Goal: Task Accomplishment & Management: Manage account settings

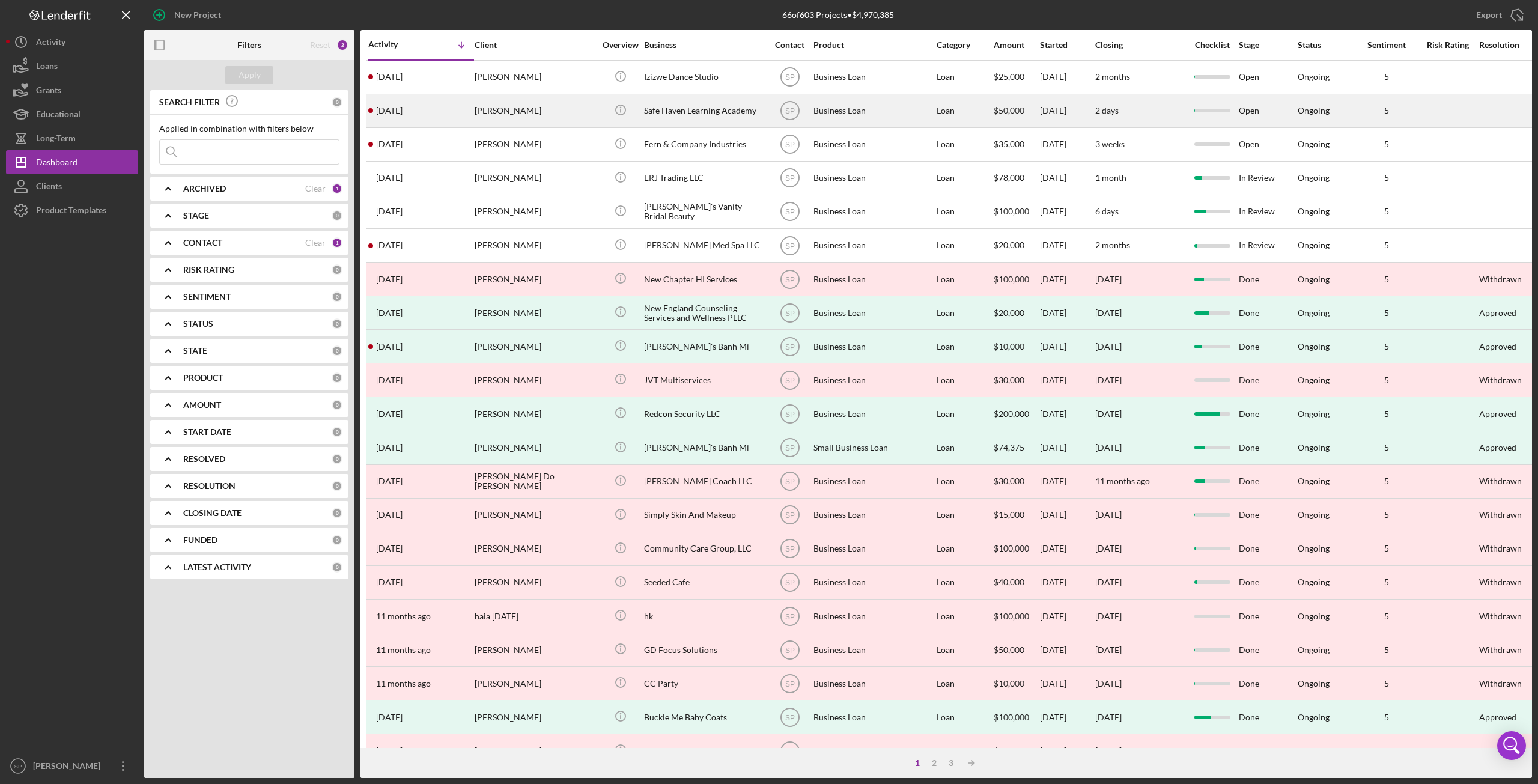
click at [676, 111] on div "Safe Haven Learning Academy" at bounding box center [703, 111] width 120 height 32
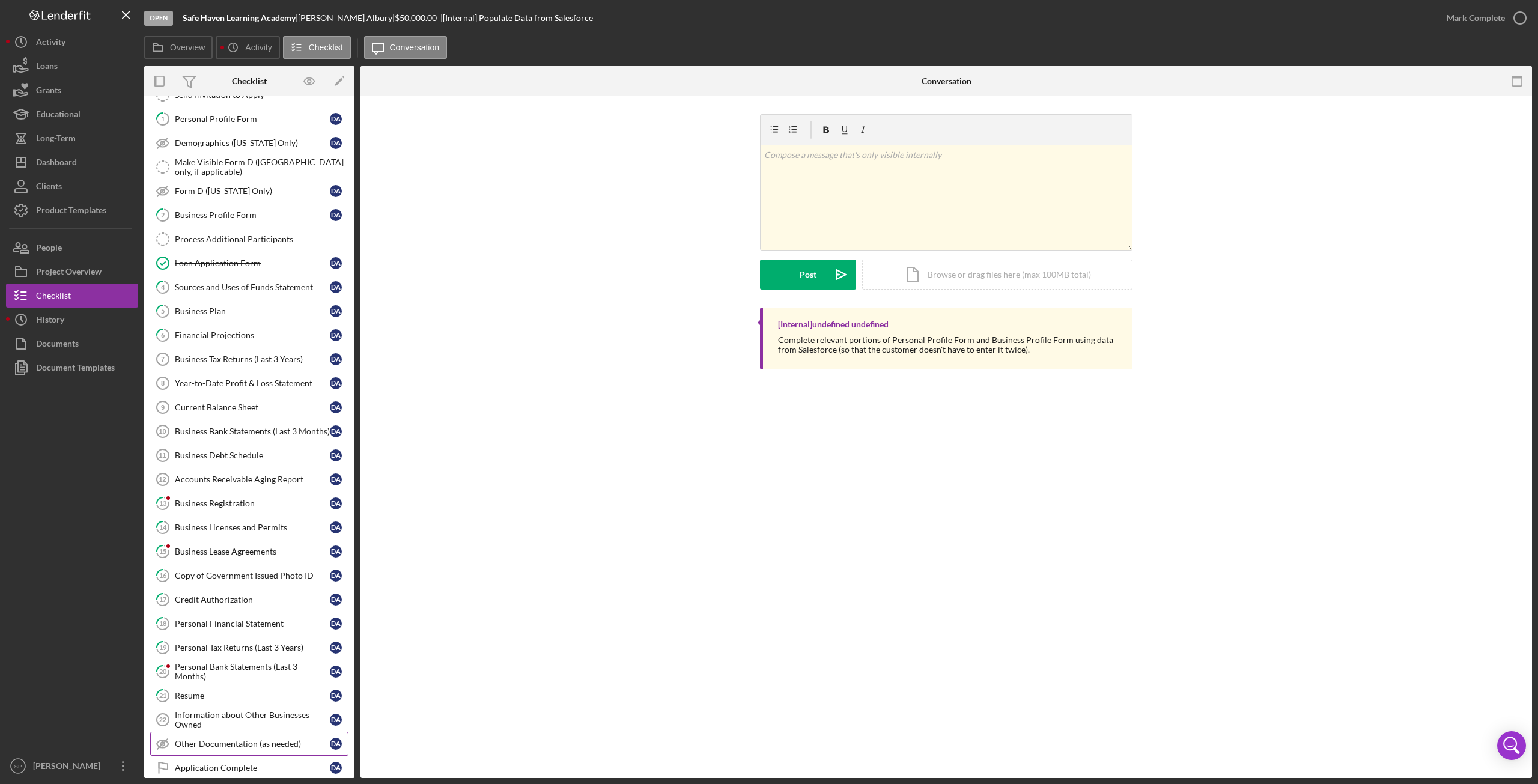
scroll to position [228, 0]
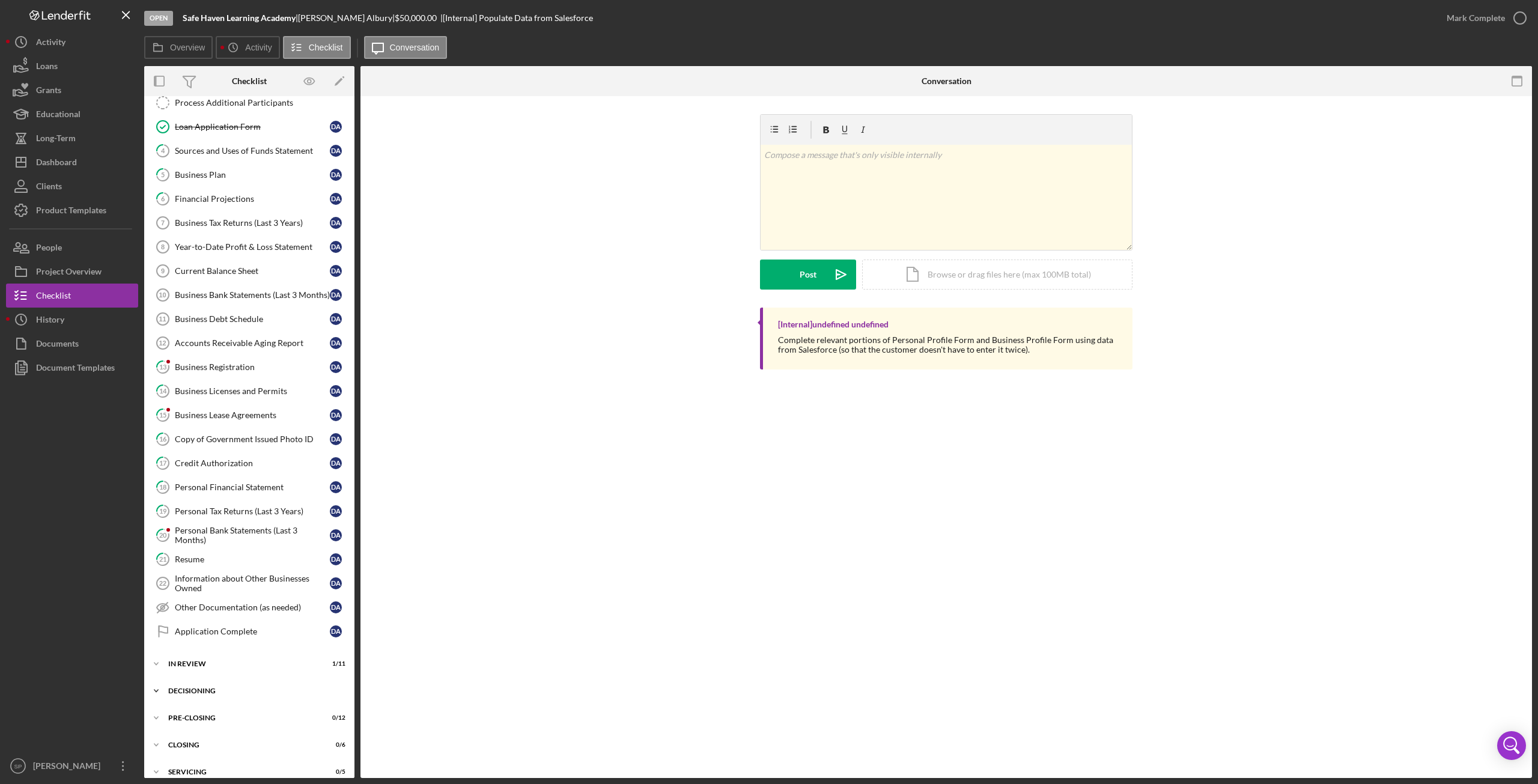
click at [155, 679] on icon "Icon/Expander" at bounding box center [156, 690] width 24 height 24
click at [158, 653] on icon "Icon/Expander" at bounding box center [156, 663] width 24 height 24
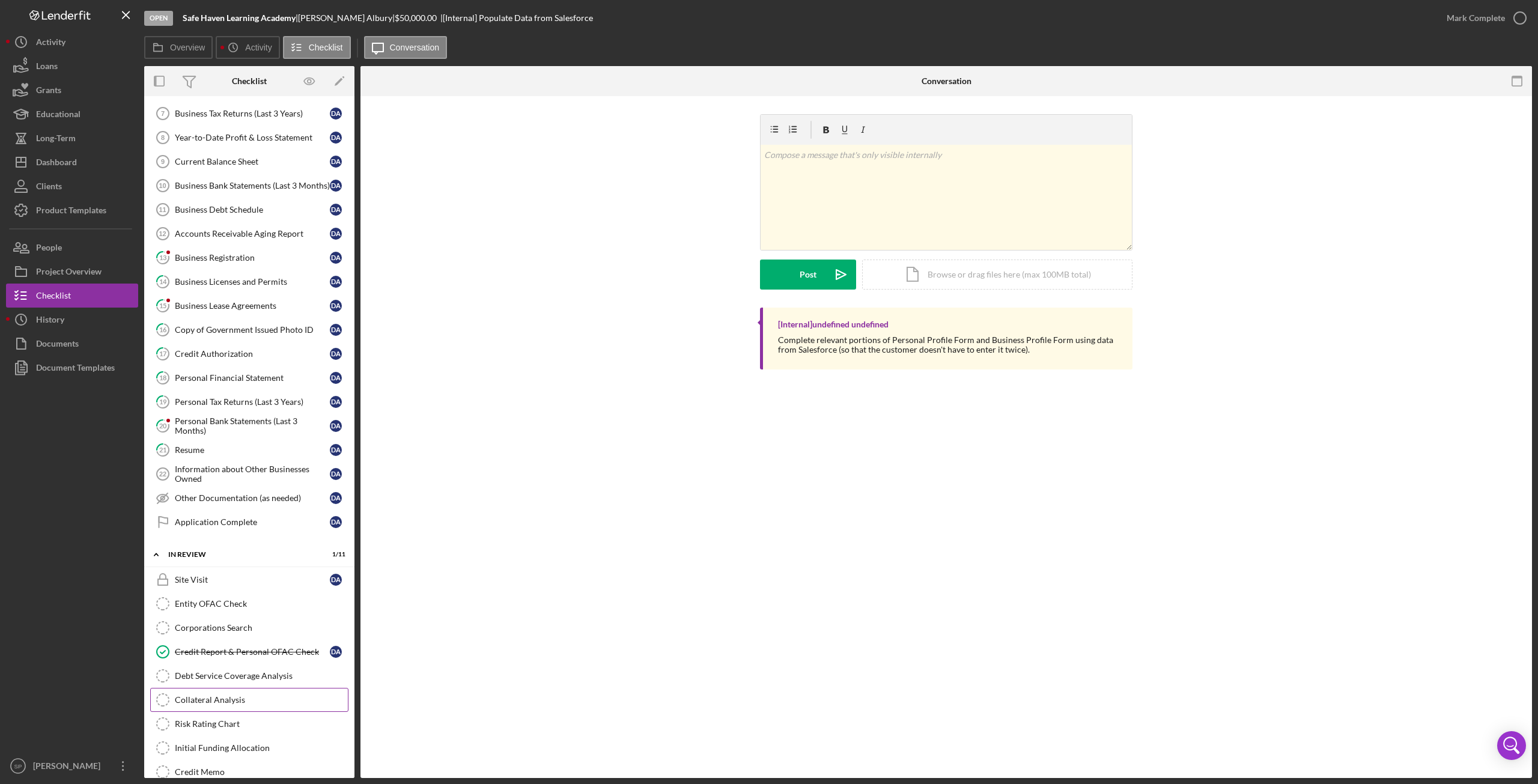
scroll to position [348, 0]
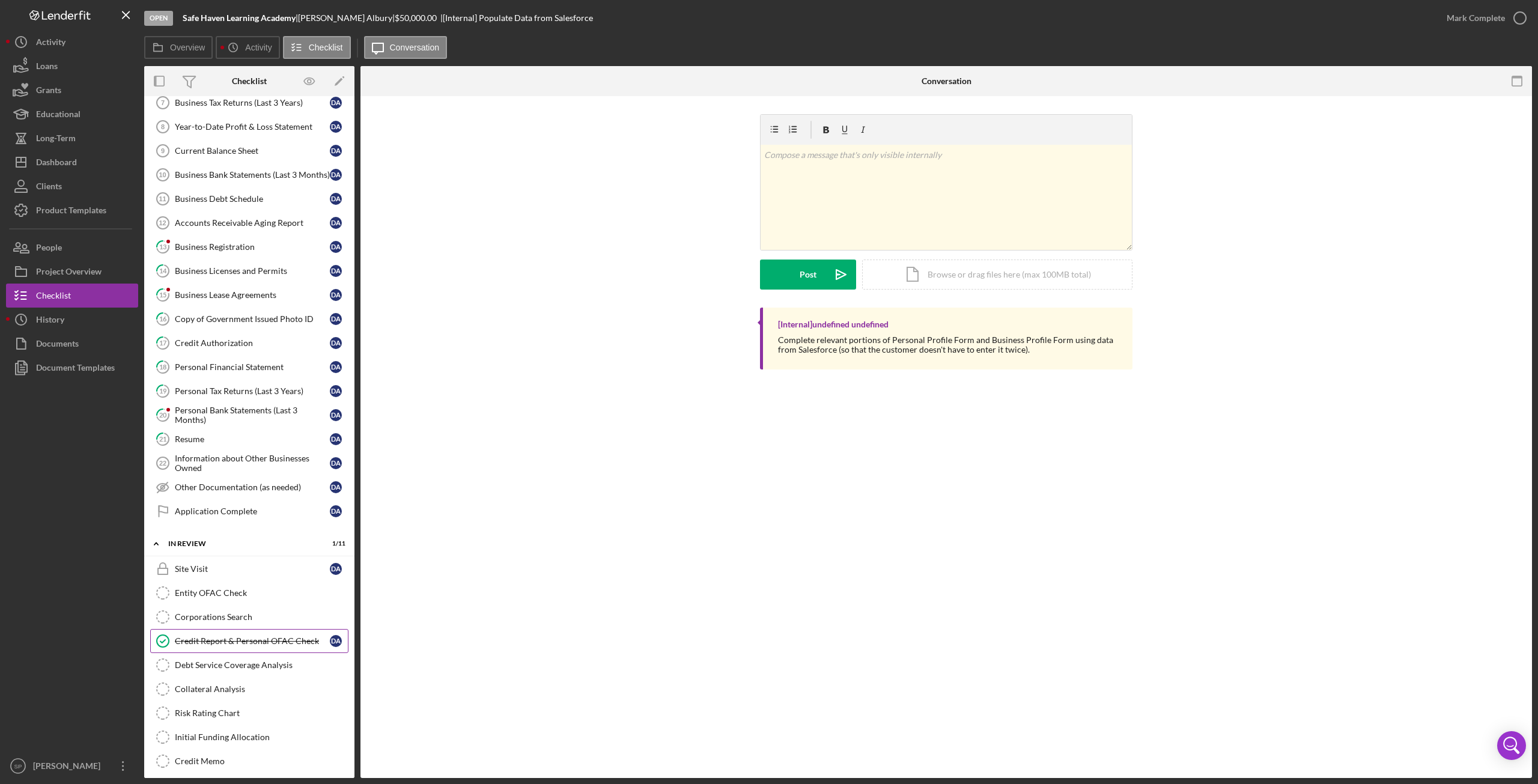
click at [233, 636] on div "Credit Report & Personal OFAC Check" at bounding box center [252, 640] width 155 height 10
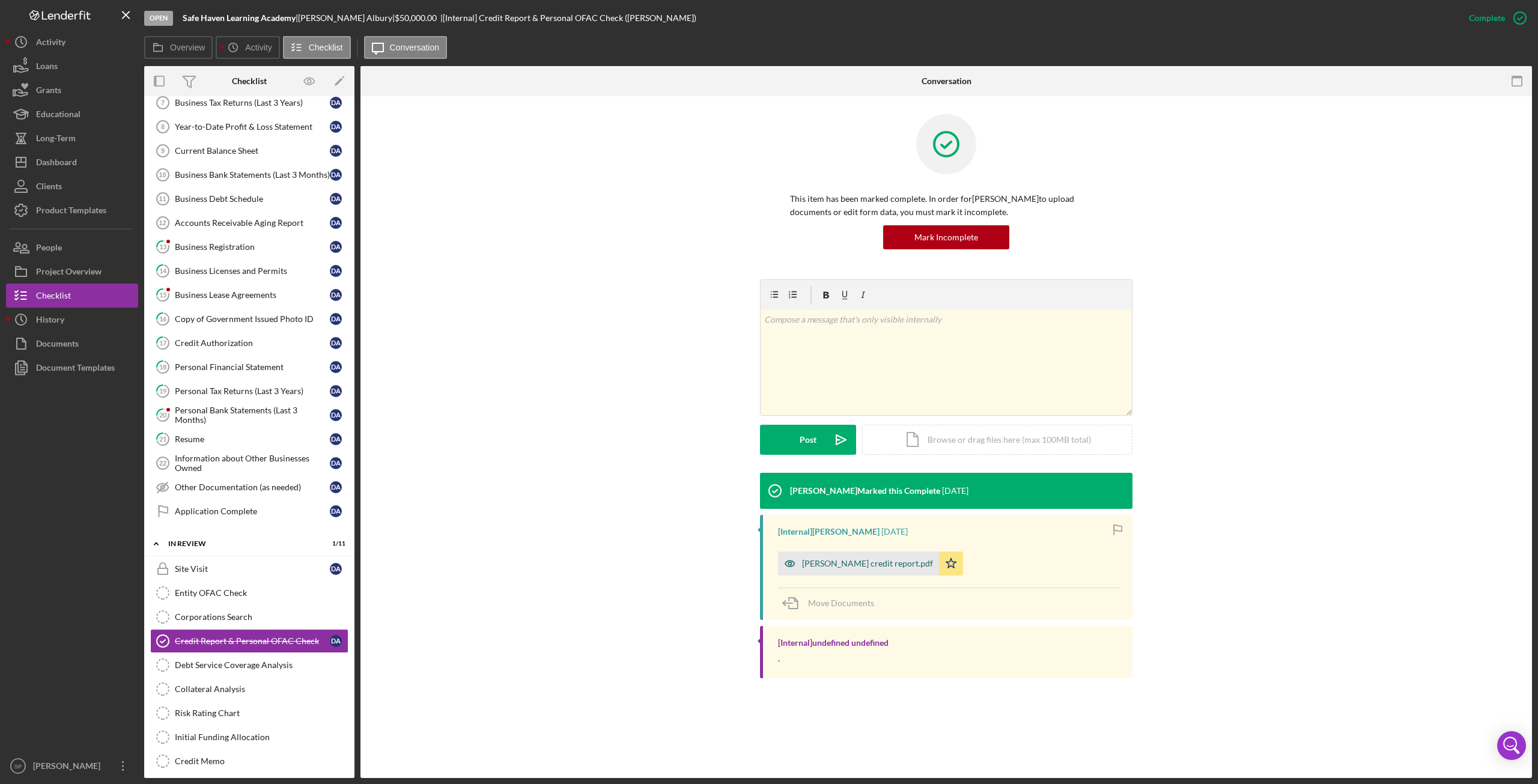
click at [860, 566] on div "[PERSON_NAME] credit report.pdf" at bounding box center [868, 563] width 131 height 10
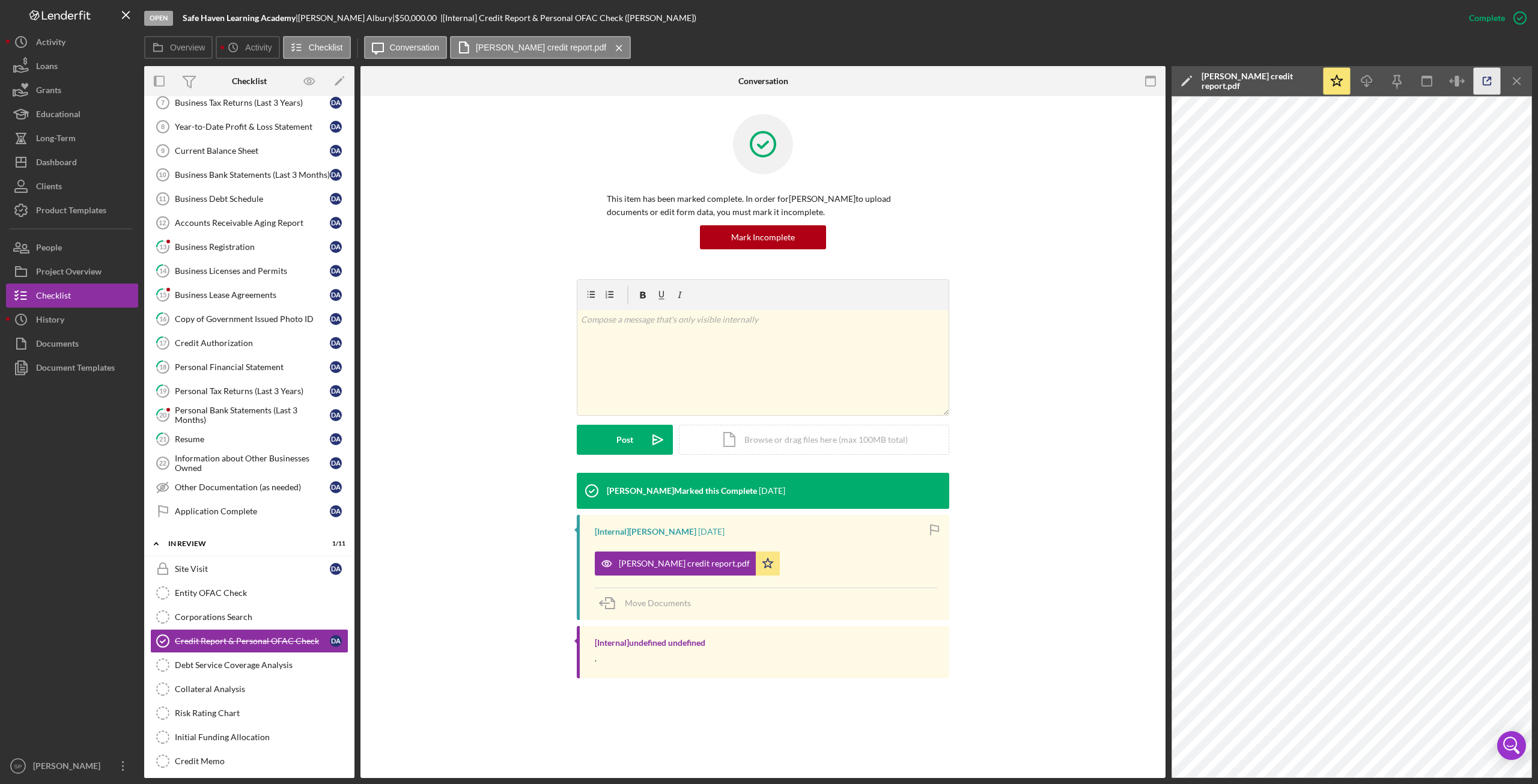
click at [1489, 77] on icon "button" at bounding box center [1487, 81] width 27 height 27
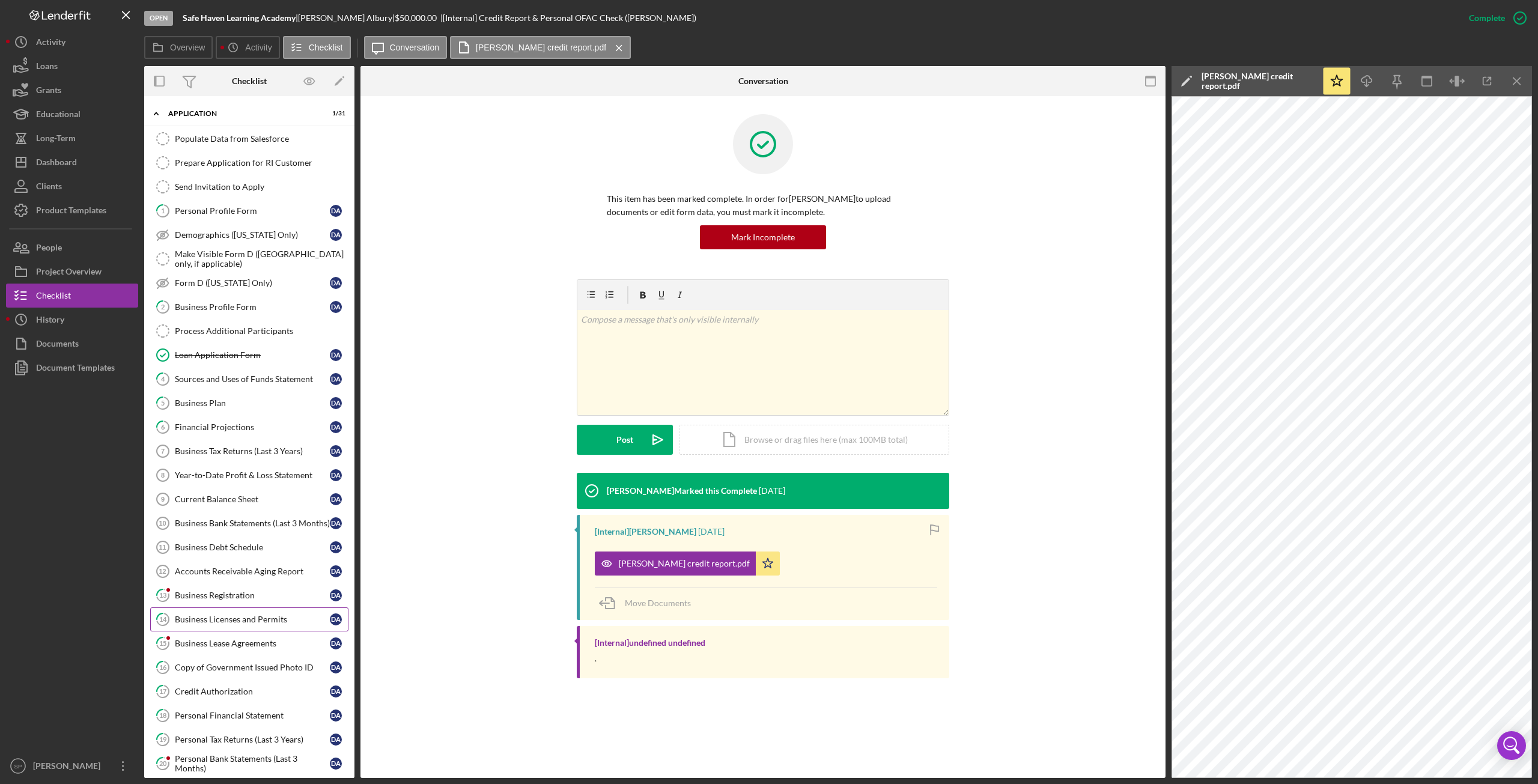
scroll to position [348, 0]
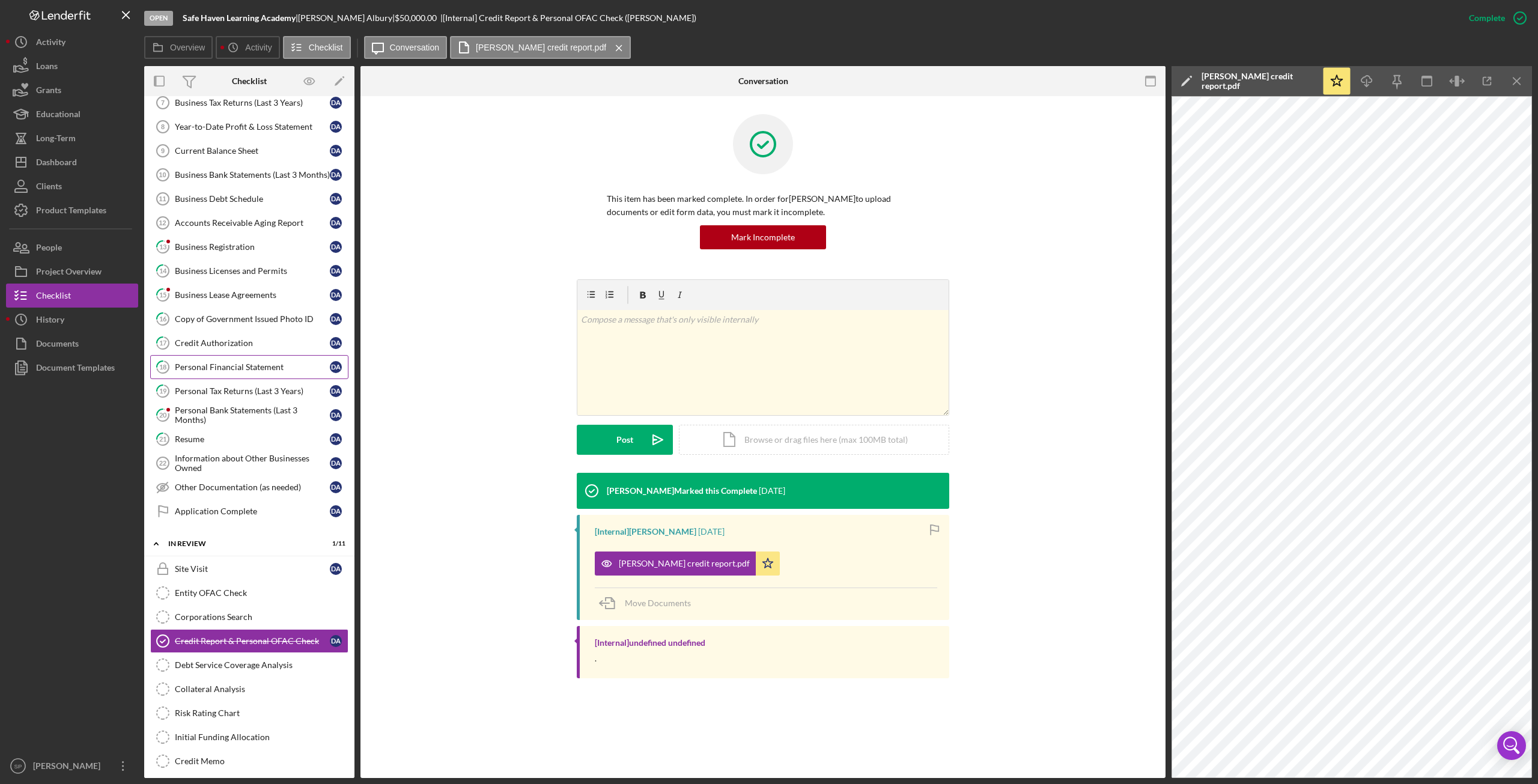
click at [231, 355] on link "18 Personal Financial Statement D A" at bounding box center [249, 367] width 198 height 24
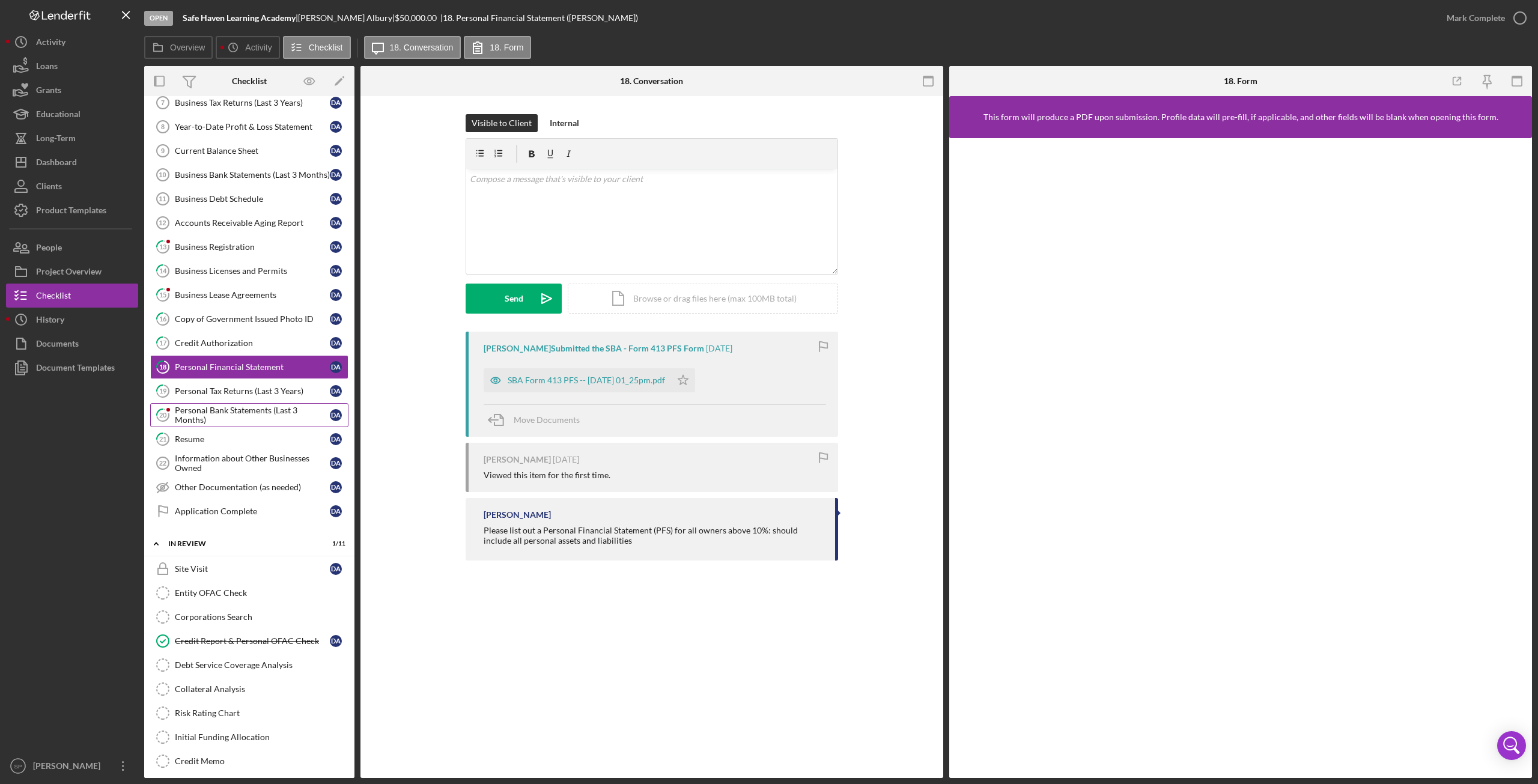
click at [203, 405] on div "Personal Bank Statements (Last 3 Months)" at bounding box center [252, 415] width 155 height 19
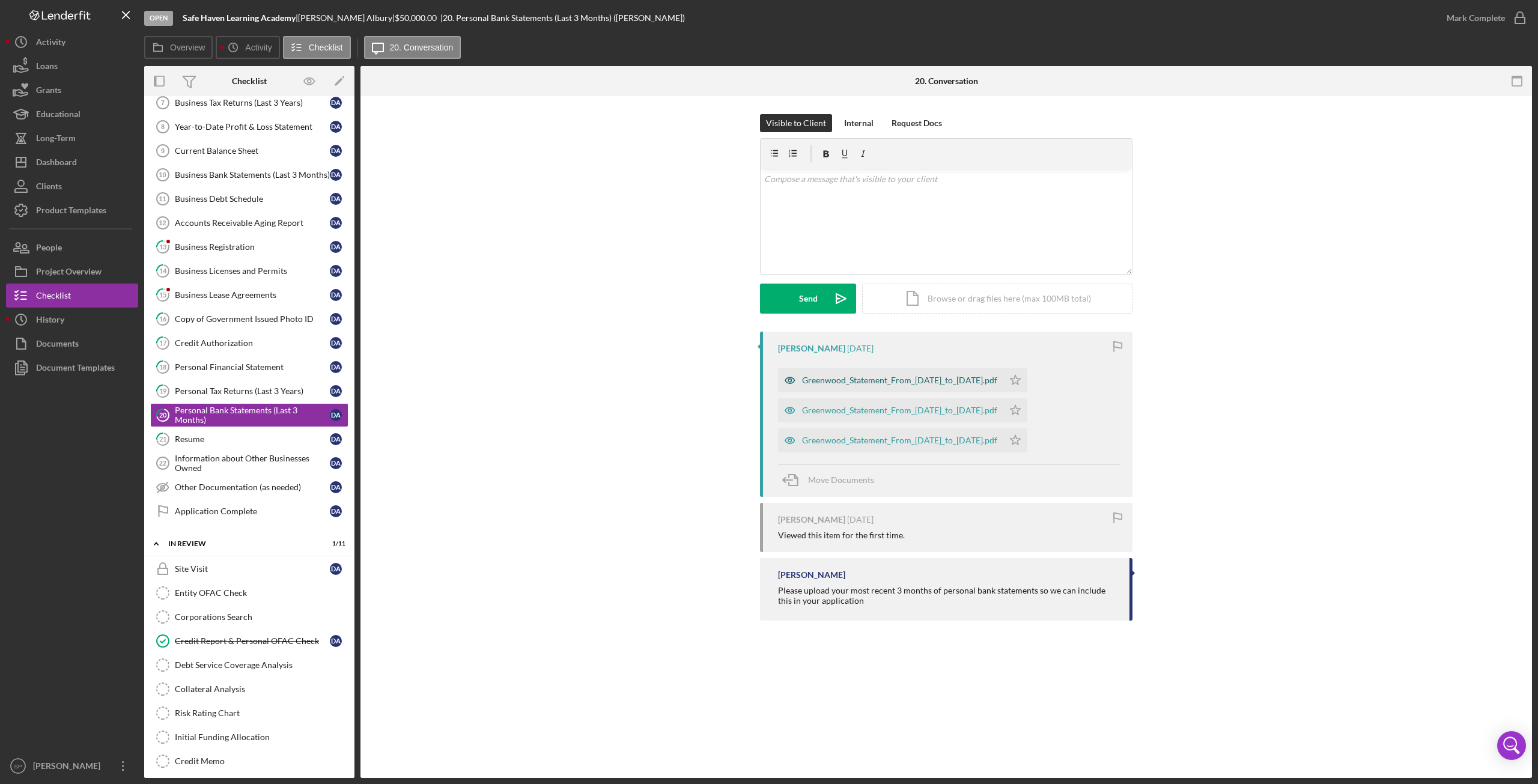
click at [870, 384] on div "Greenwood_Statement_From_2025-04-03_to_2025-05-02.pdf" at bounding box center [900, 380] width 195 height 10
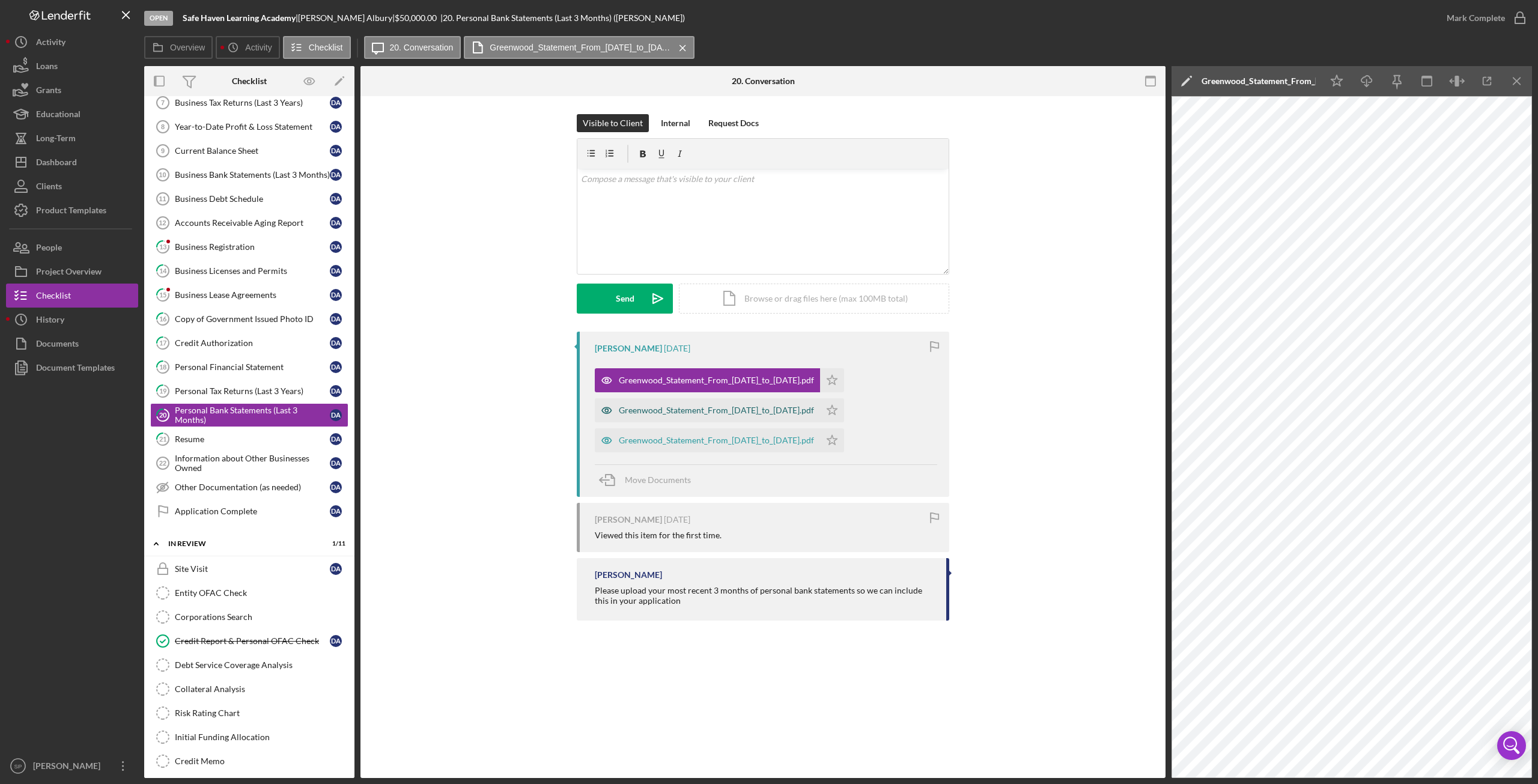
click at [790, 407] on div "Greenwood_Statement_From_2025-03-04_to_2025-04-02.pdf" at bounding box center [717, 410] width 195 height 10
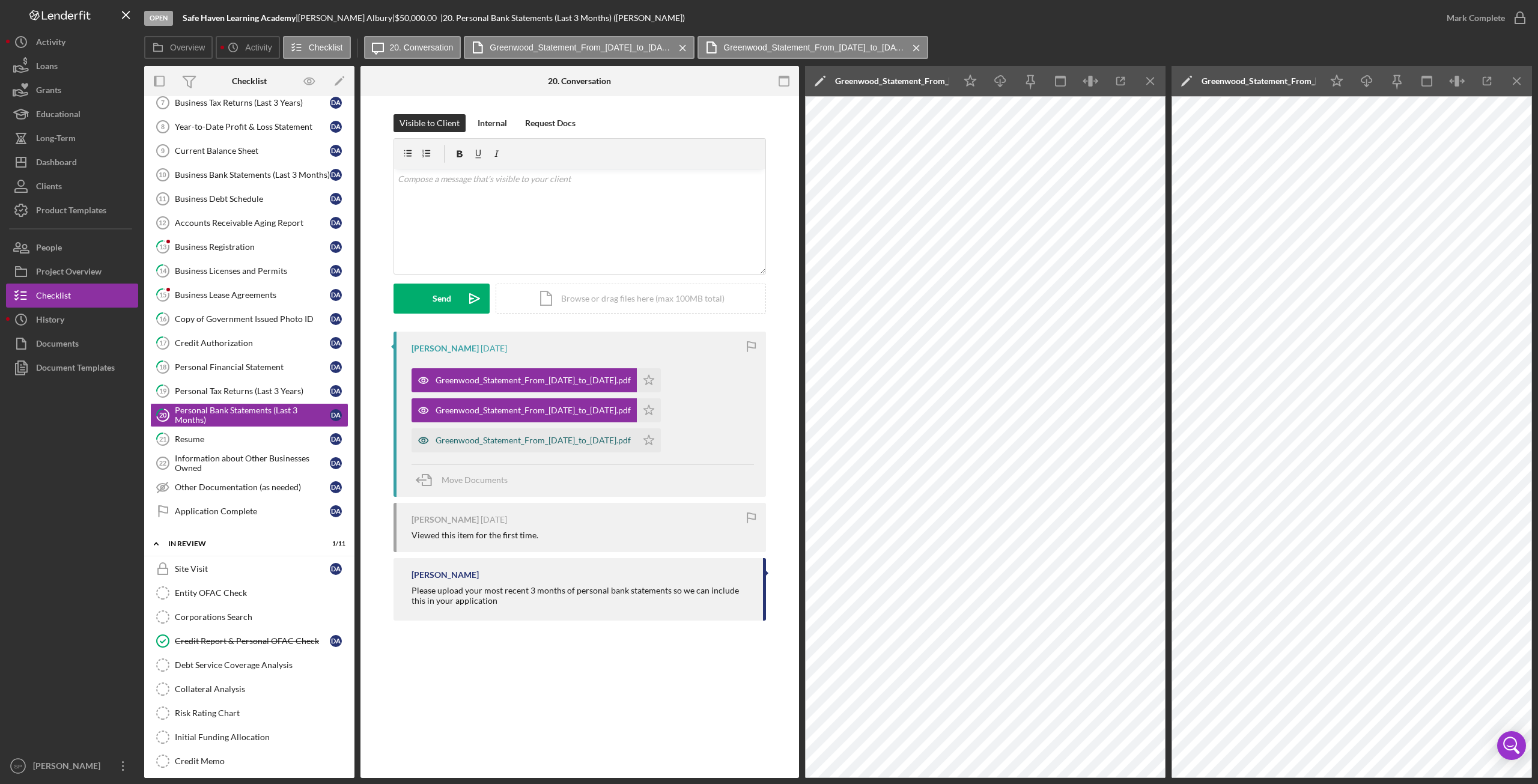
click at [609, 440] on div "Greenwood_Statement_From_2025-05-03_to_2025-06-01.pdf" at bounding box center [533, 440] width 195 height 10
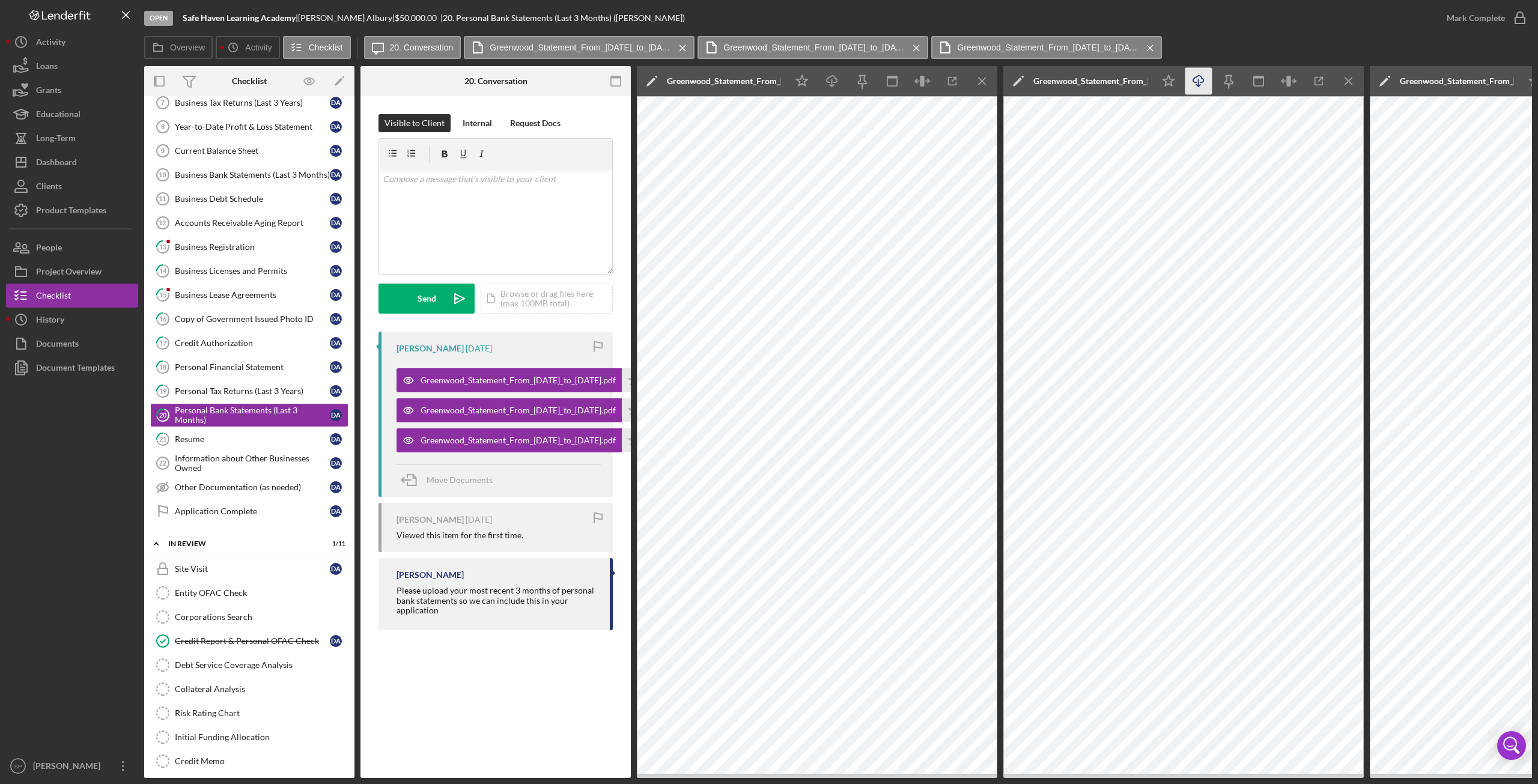
click at [987, 84] on icon "Icon/Menu Close" at bounding box center [982, 81] width 27 height 27
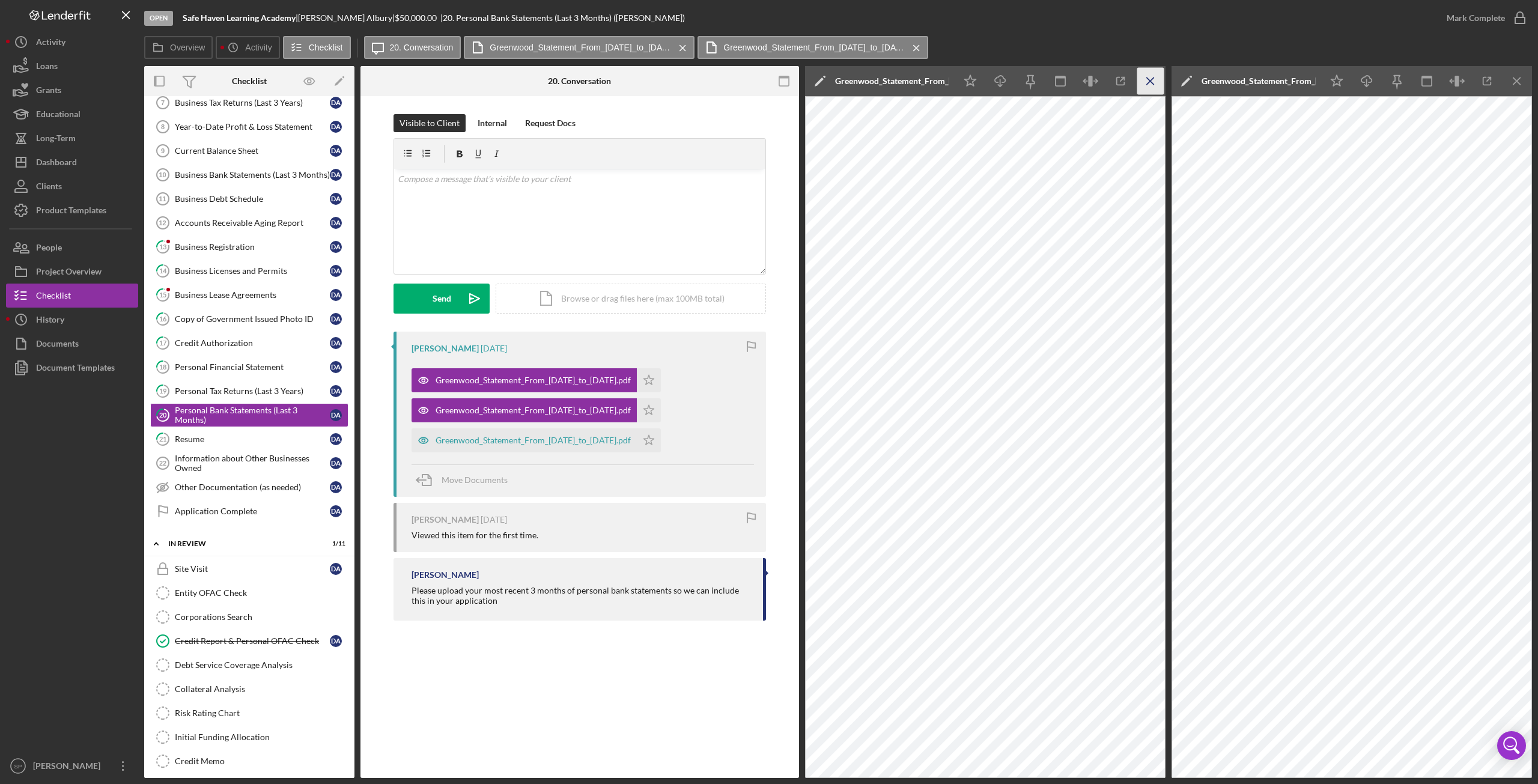
click at [1150, 86] on icon "Icon/Menu Close" at bounding box center [1150, 81] width 27 height 27
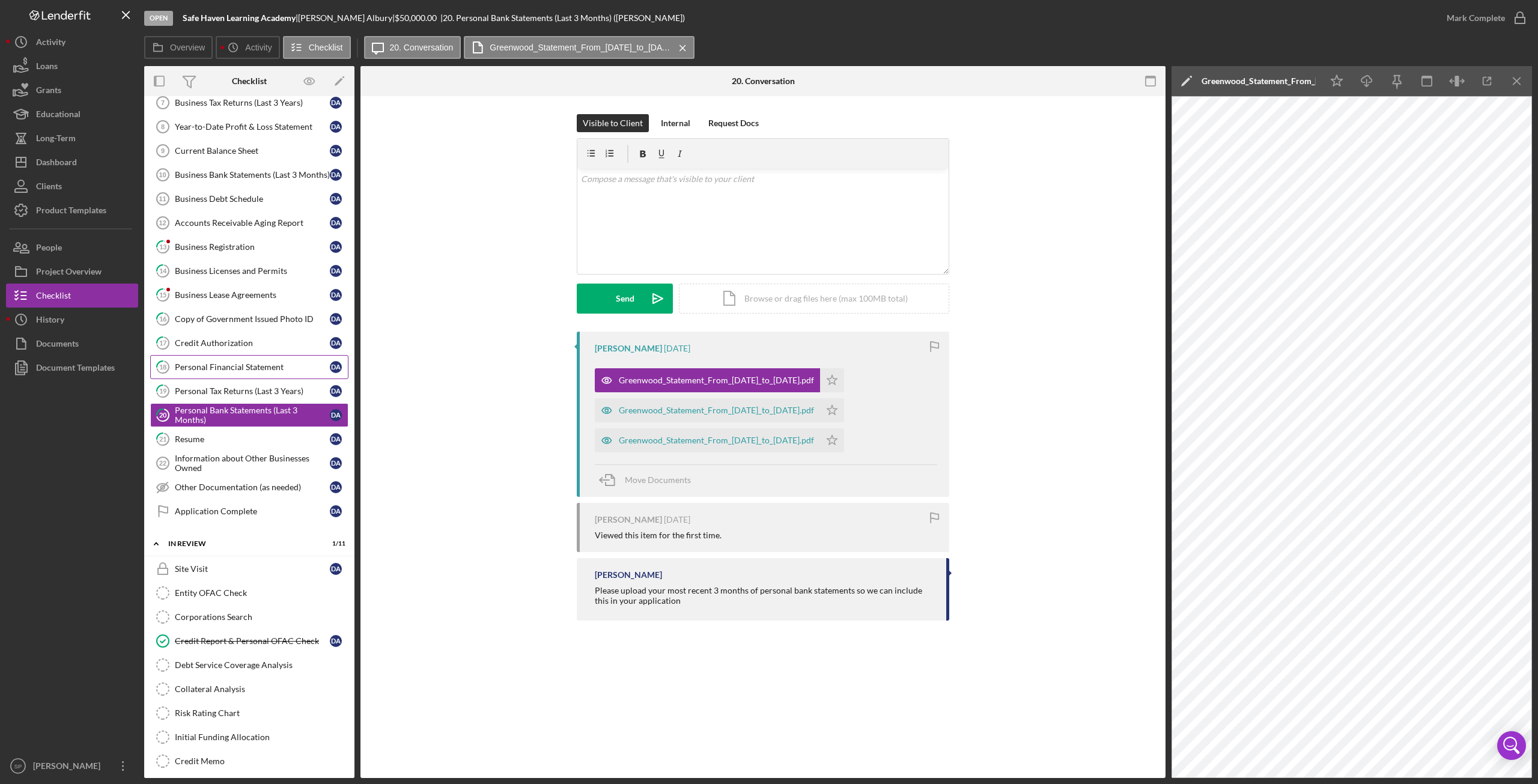
click at [254, 362] on div "Personal Financial Statement" at bounding box center [252, 367] width 155 height 10
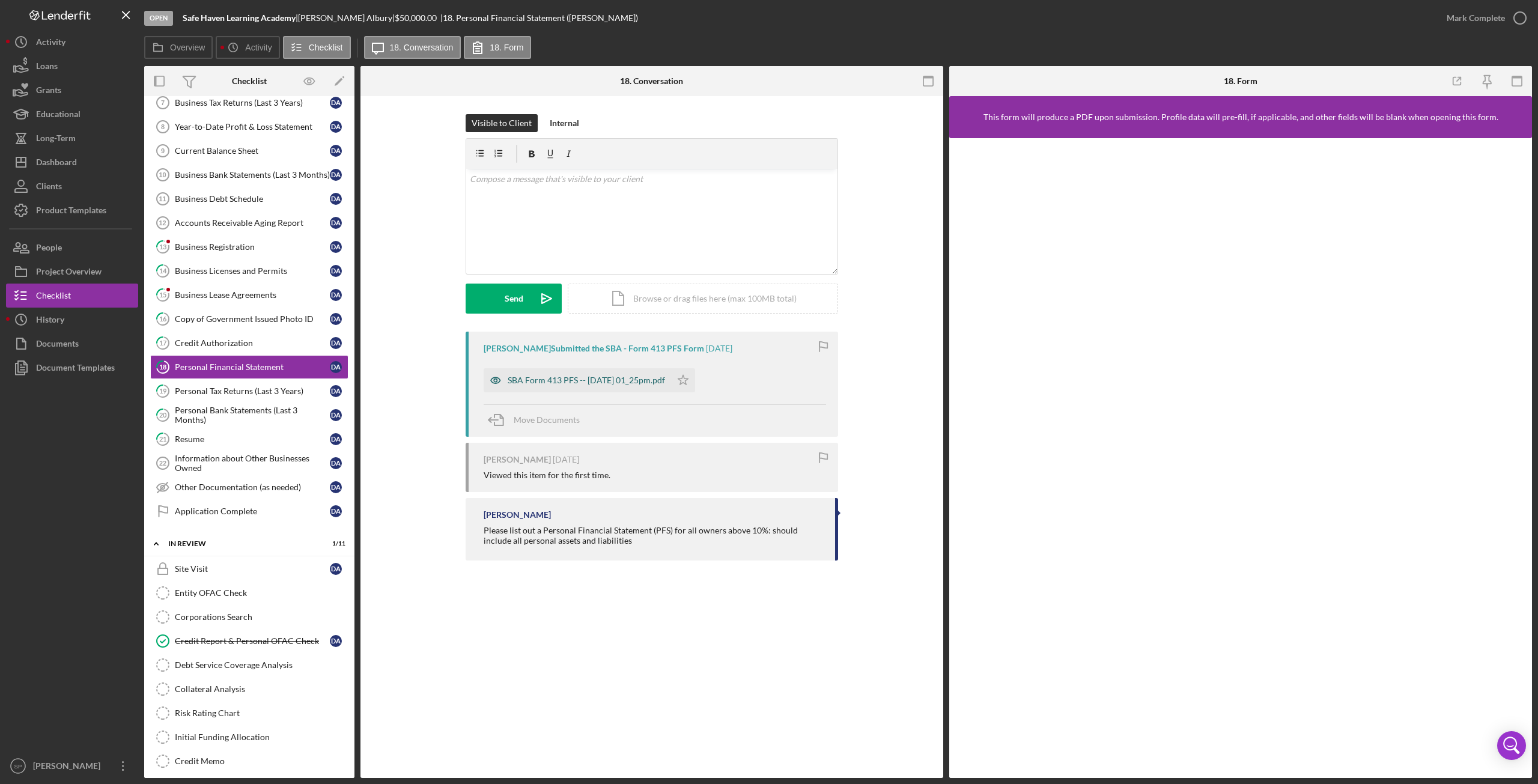
click at [595, 382] on div "SBA Form 413 PFS -- 2025-07-09 01_25pm.pdf" at bounding box center [586, 380] width 158 height 10
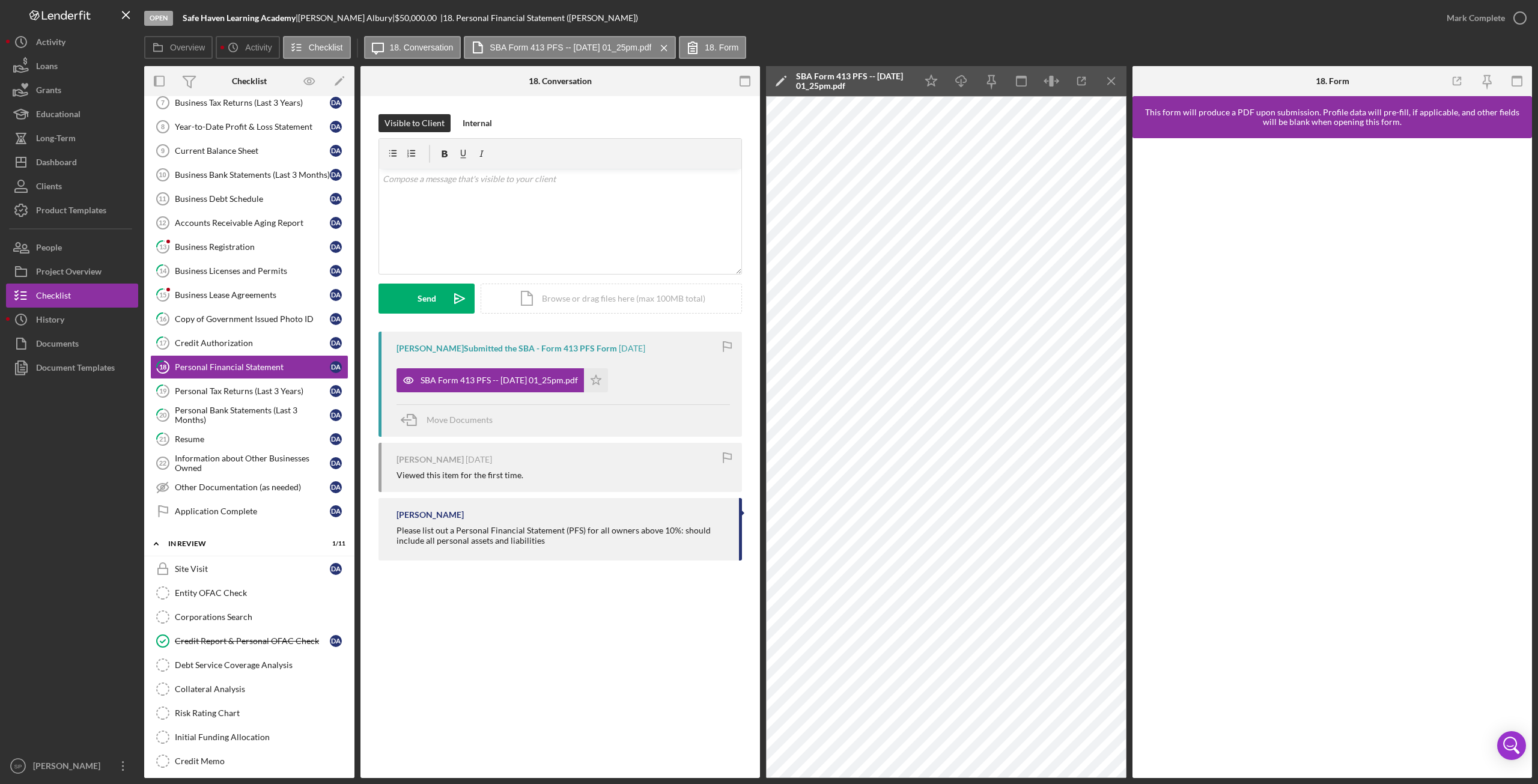
scroll to position [348, 0]
click at [245, 396] on div "Personal Tax Returns (Last 3 Years)" at bounding box center [252, 391] width 155 height 10
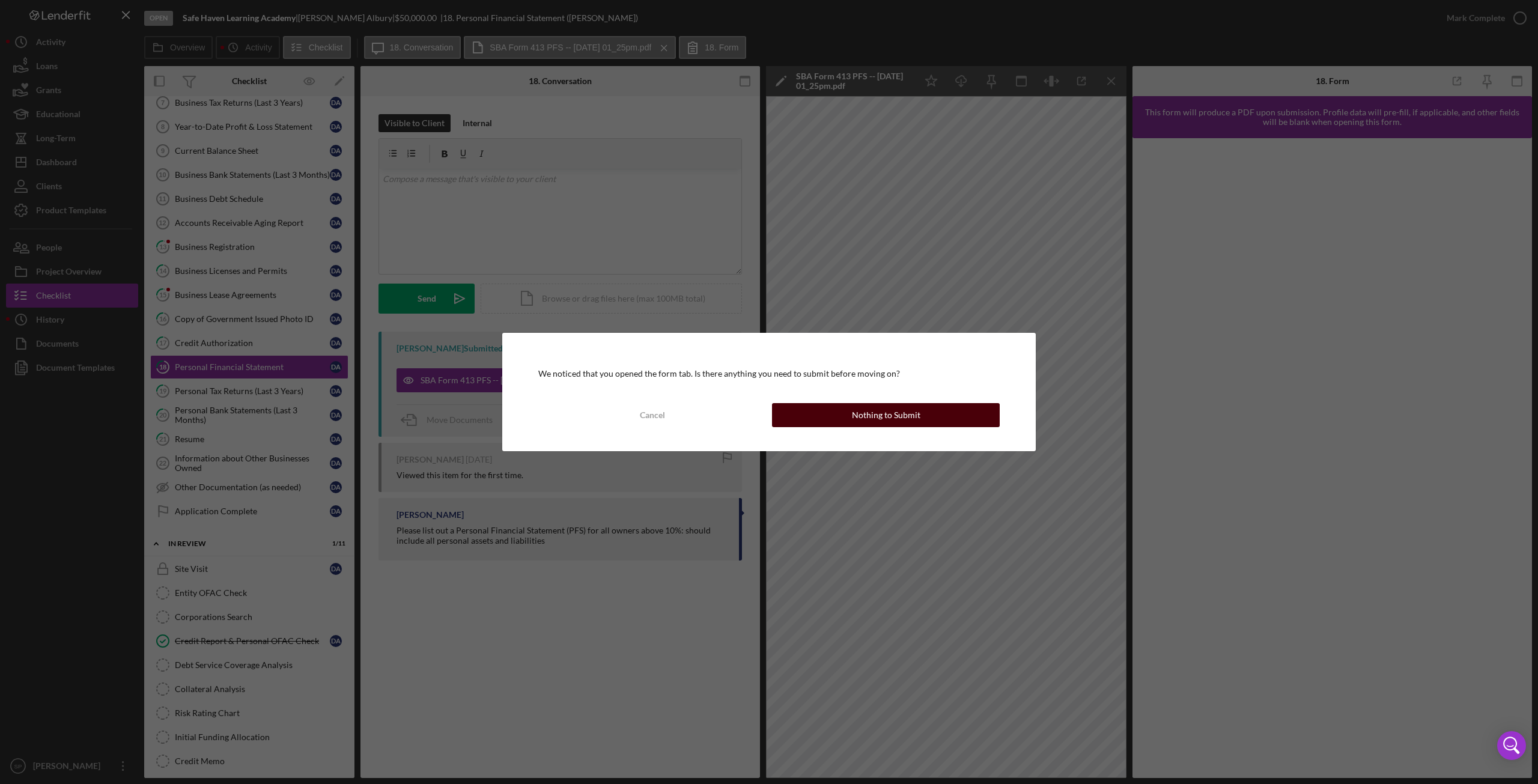
click at [870, 415] on div "Nothing to Submit" at bounding box center [886, 415] width 68 height 24
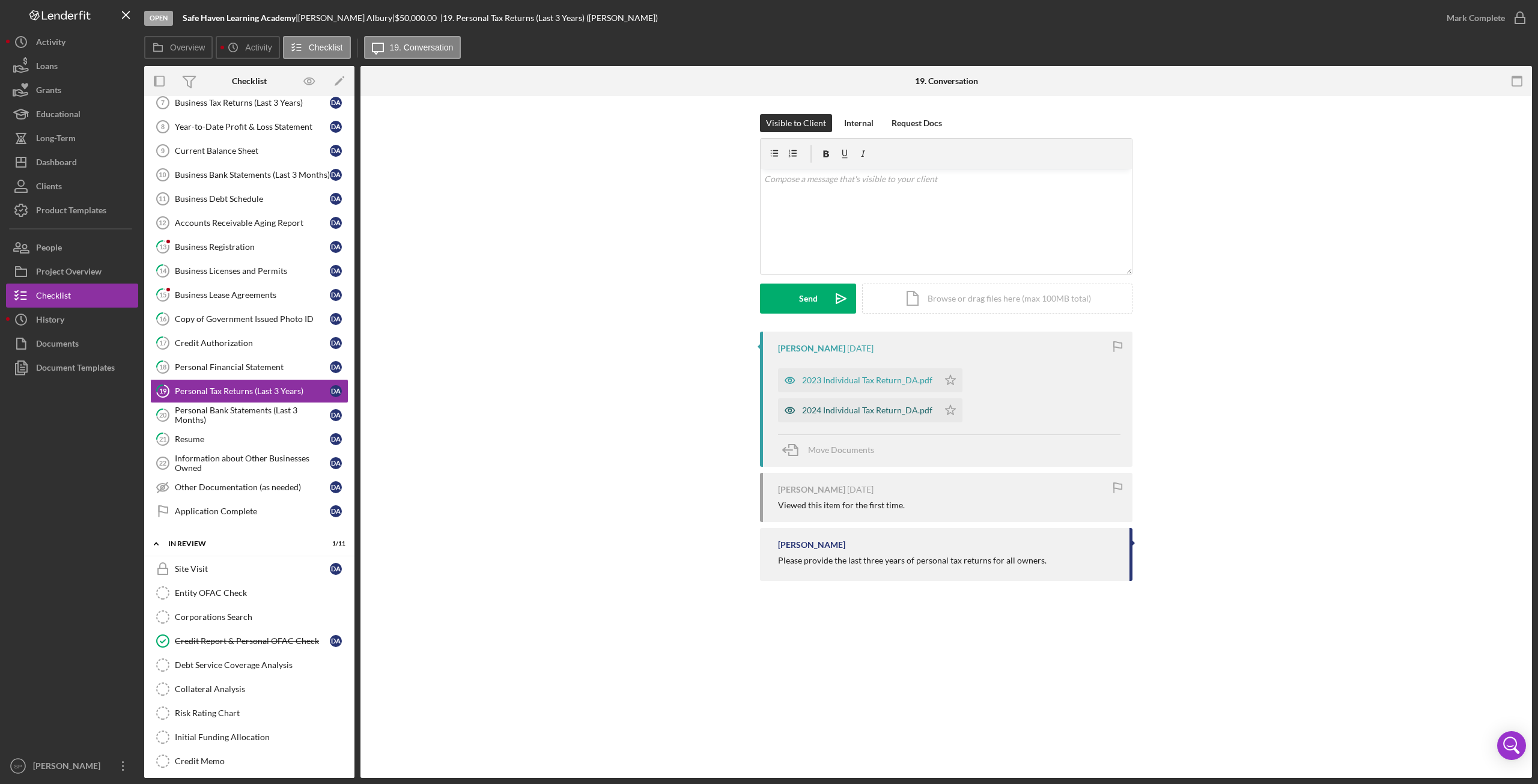
click at [833, 409] on div "2024 Individual Tax Return_DA.pdf" at bounding box center [867, 410] width 130 height 10
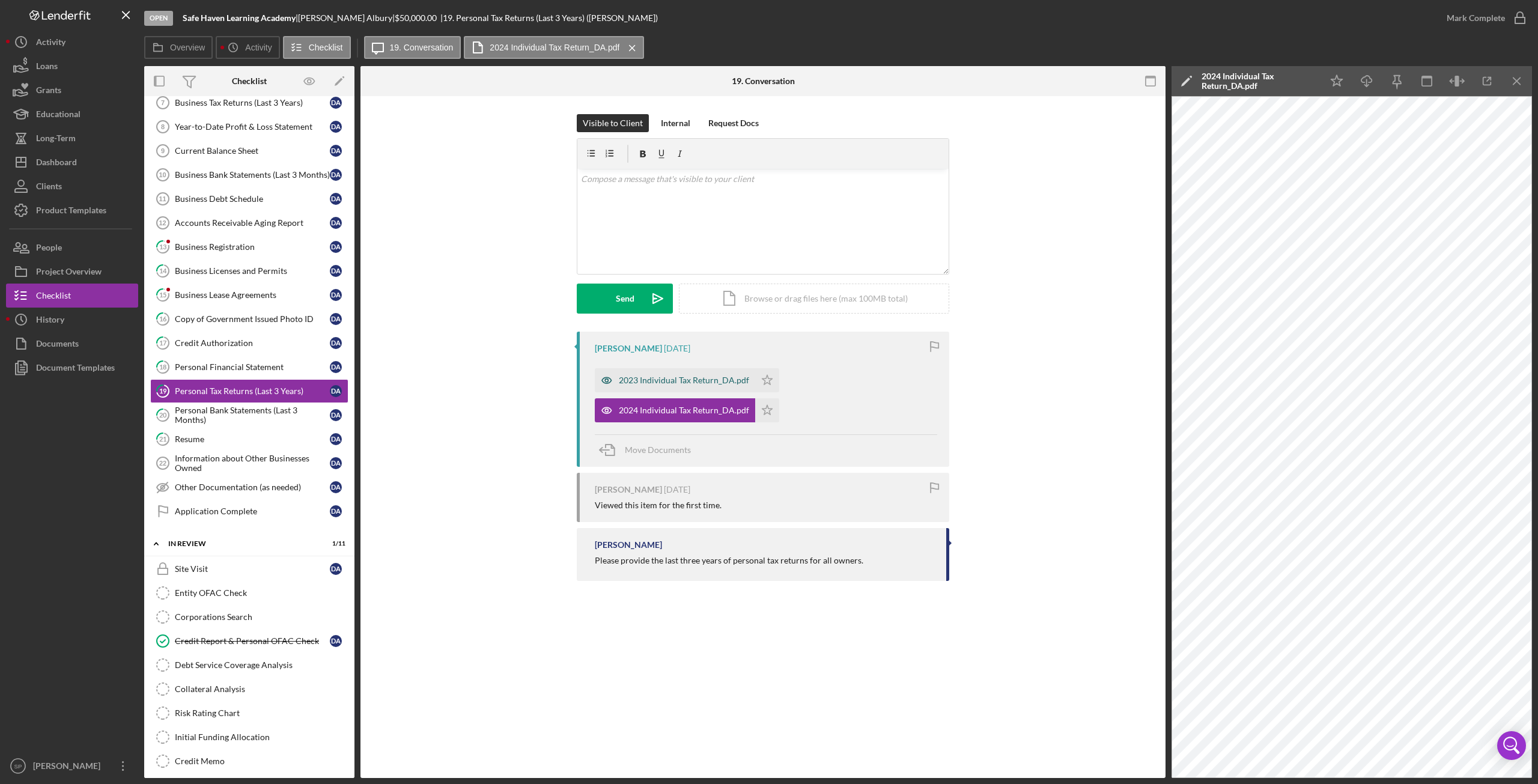
click at [670, 384] on div "2023 Individual Tax Return_DA.pdf" at bounding box center [684, 380] width 130 height 10
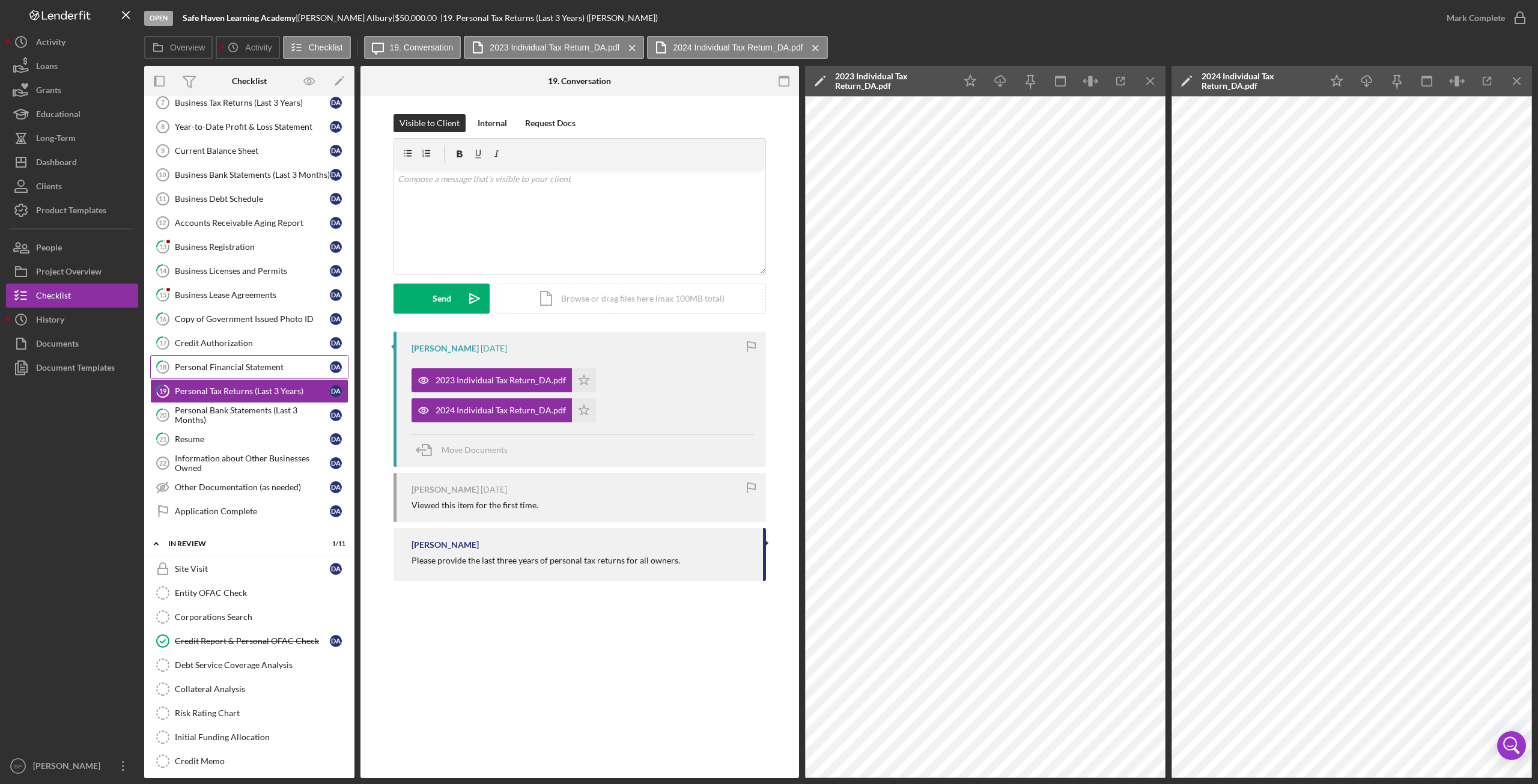
click at [242, 364] on div "Personal Financial Statement" at bounding box center [252, 367] width 155 height 10
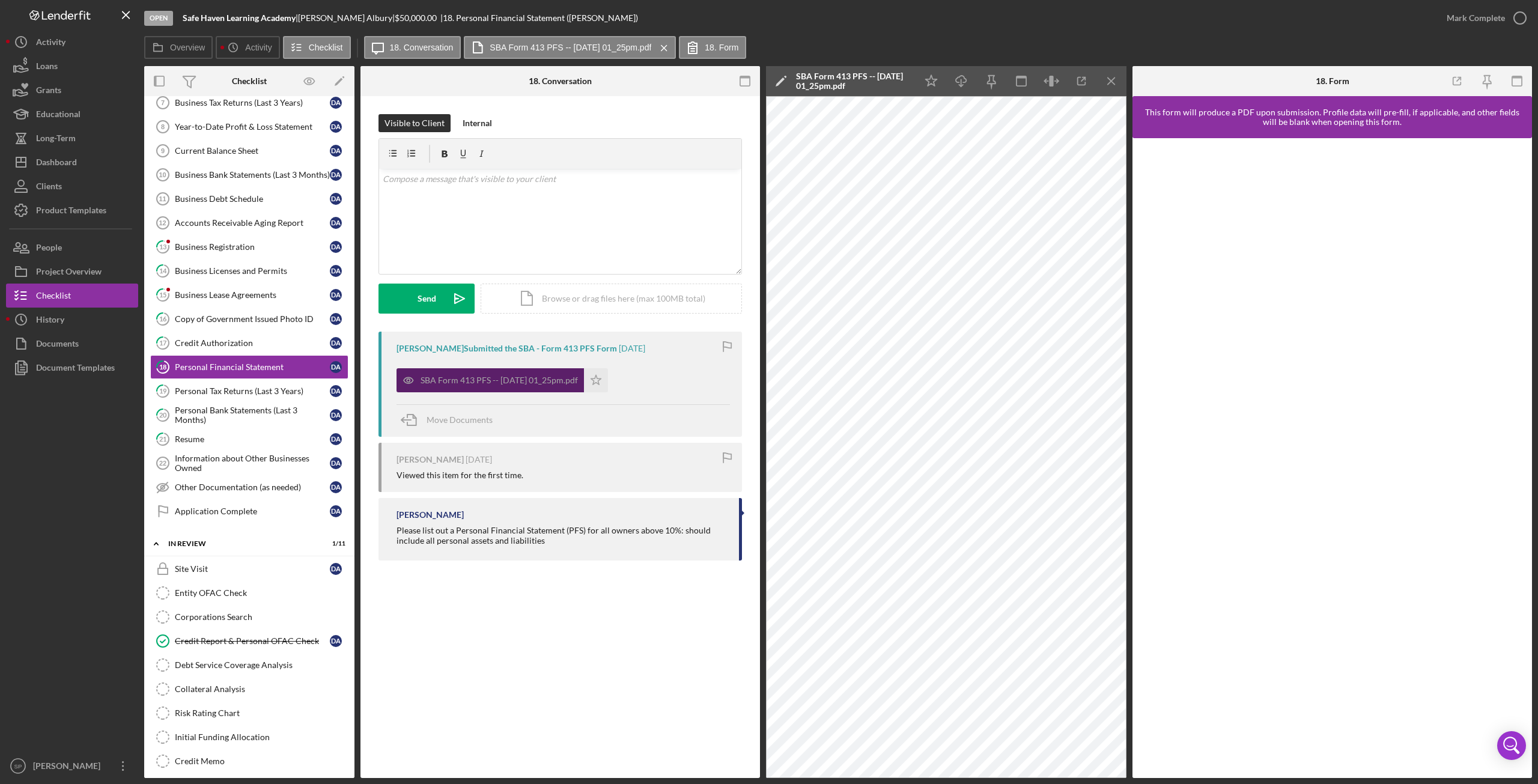
click at [531, 384] on div "SBA Form 413 PFS -- 2025-07-09 01_25pm.pdf" at bounding box center [499, 380] width 158 height 10
click at [531, 382] on div "SBA Form 413 PFS -- 2025-07-09 01_25pm.pdf" at bounding box center [499, 380] width 158 height 10
click at [607, 661] on div "18 Personal Financial Statement Visible to Client Internal v Color teal Color p…" at bounding box center [560, 437] width 400 height 681
